Goal: Download file/media

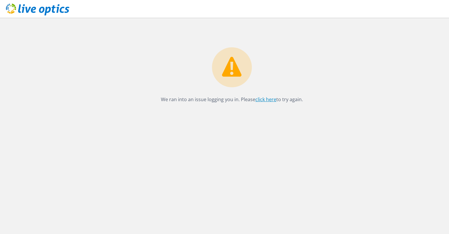
click at [261, 99] on link "click here" at bounding box center [265, 99] width 21 height 6
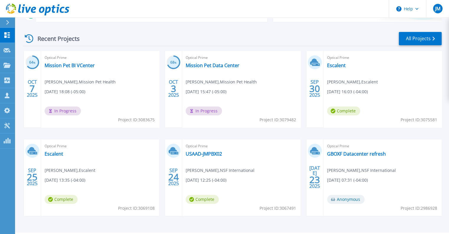
scroll to position [78, 0]
click at [198, 153] on link "USAAD-JMPBX02" at bounding box center [204, 153] width 36 height 6
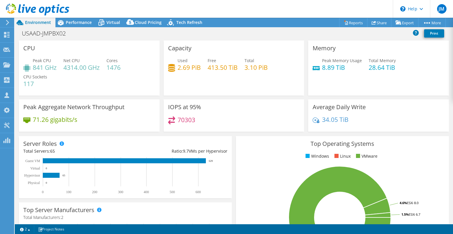
select select "USEast"
select select "USD"
click at [72, 23] on span "Performance" at bounding box center [79, 22] width 26 height 6
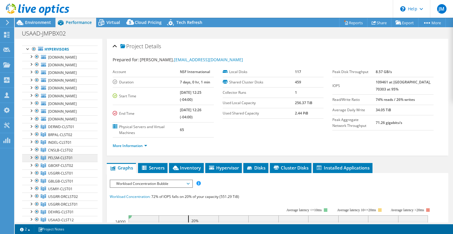
scroll to position [19, 0]
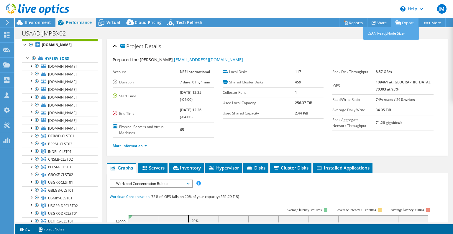
click at [404, 26] on link "Export" at bounding box center [404, 22] width 27 height 9
click at [408, 22] on link "Export" at bounding box center [404, 22] width 27 height 9
click at [355, 23] on link "Reports" at bounding box center [354, 22] width 28 height 9
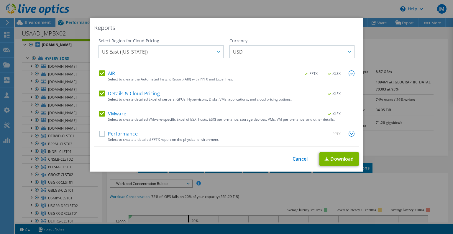
click at [350, 72] on img at bounding box center [352, 73] width 6 height 6
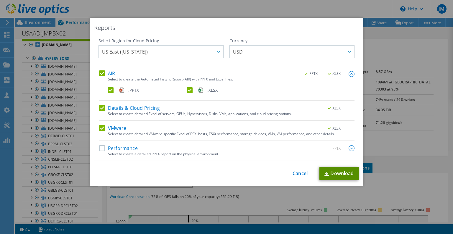
click at [334, 172] on link "Download" at bounding box center [340, 173] width 40 height 13
click at [297, 177] on div "This process may take a while, please wait... Cancel Download" at bounding box center [226, 173] width 265 height 13
click at [293, 173] on link "Cancel" at bounding box center [300, 173] width 15 height 6
